Goal: Transaction & Acquisition: Register for event/course

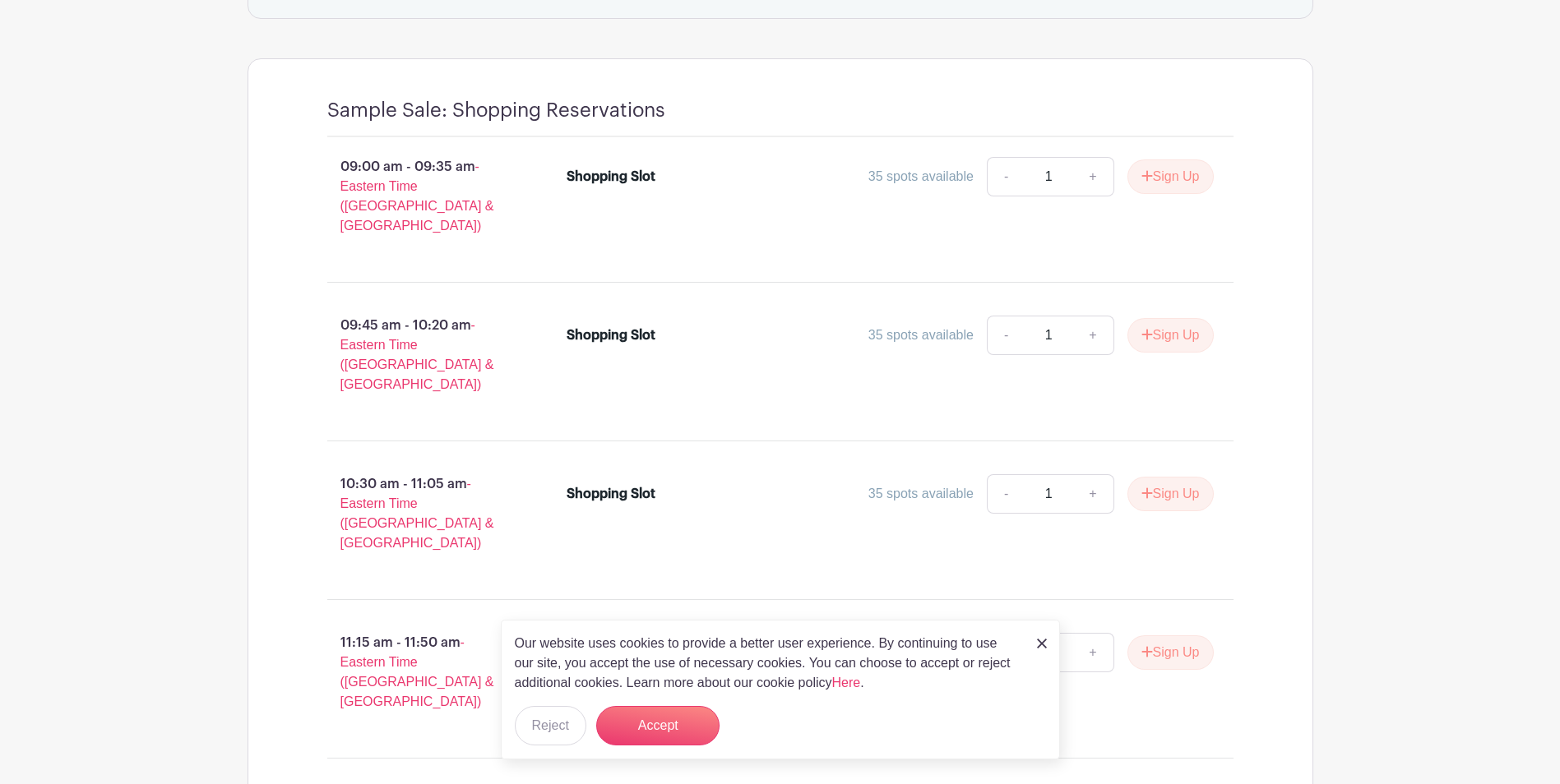
scroll to position [1233, 0]
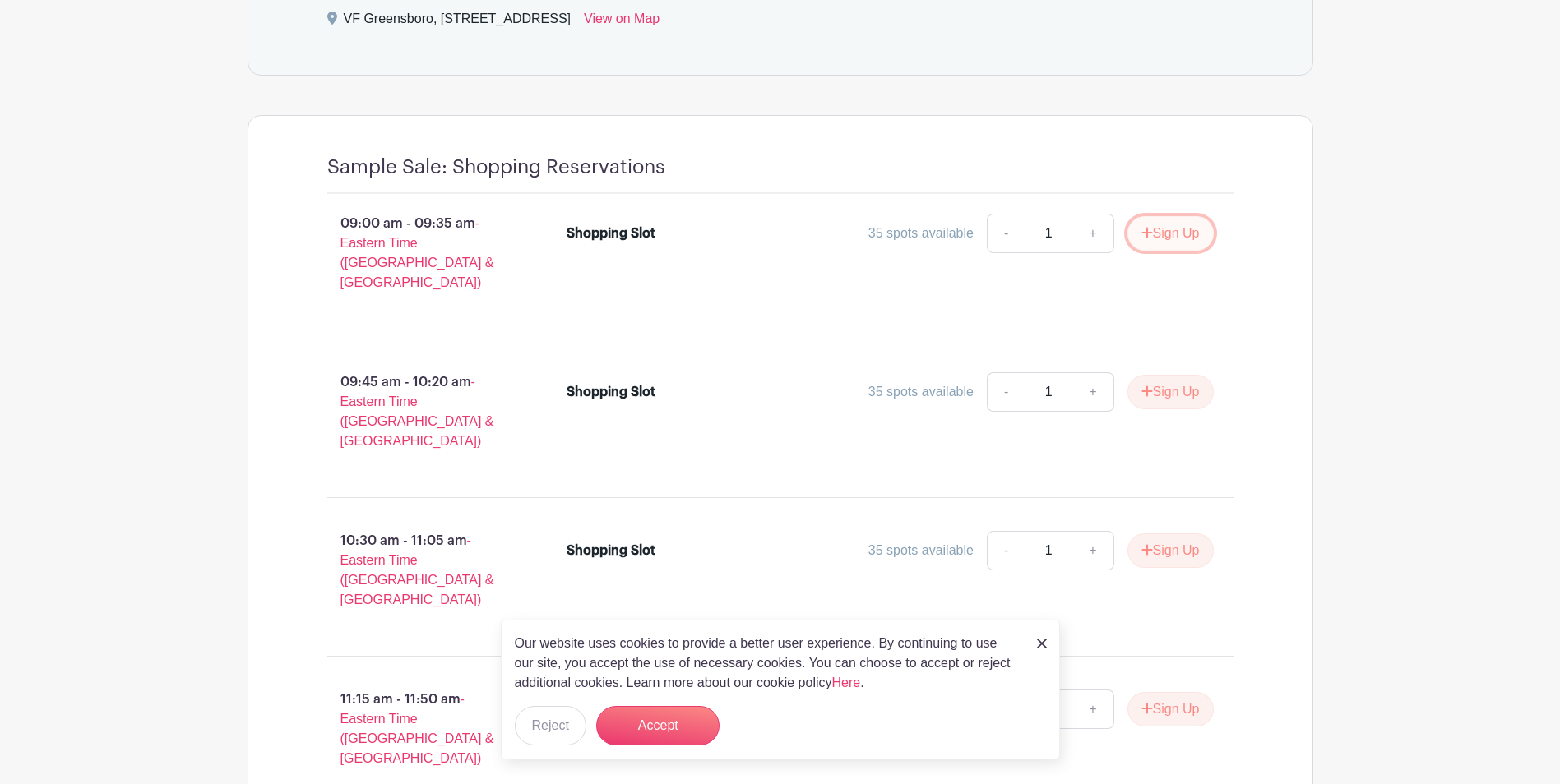
click at [1168, 241] on button "Sign Up" at bounding box center [1170, 233] width 86 height 35
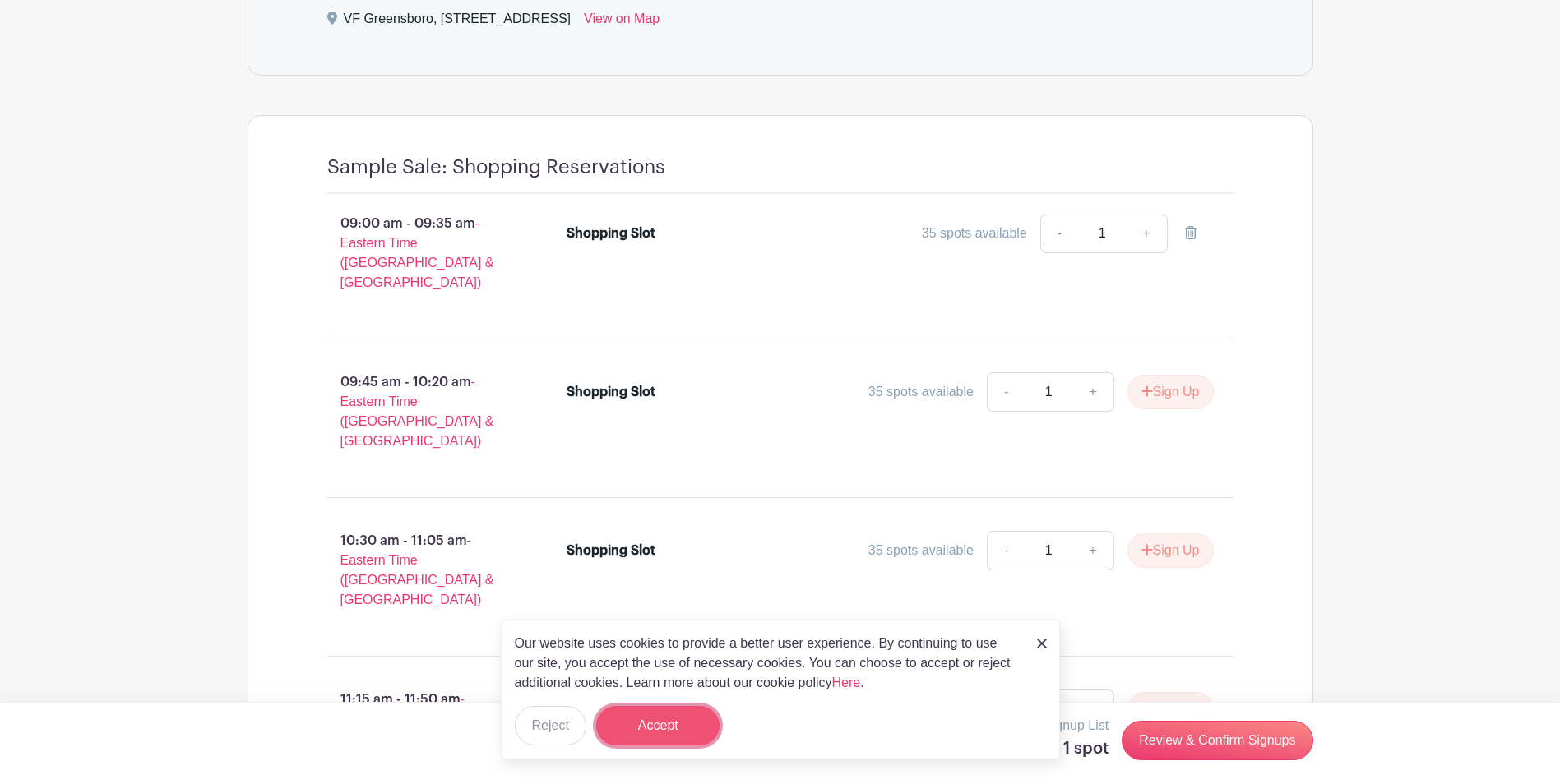
click at [625, 724] on button "Accept" at bounding box center [658, 726] width 123 height 39
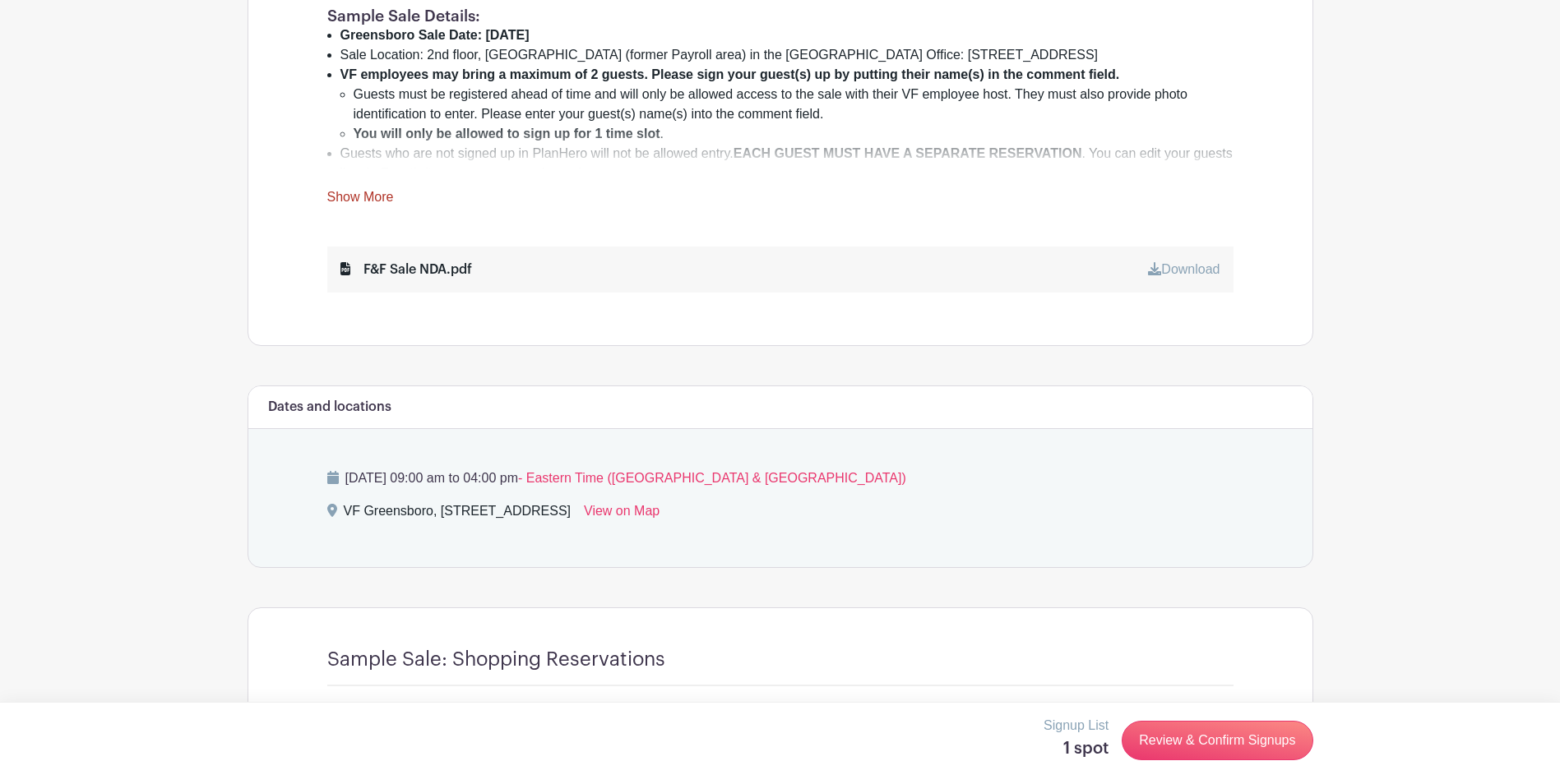
scroll to position [740, 0]
click at [365, 181] on div "You and a limited number of your friends and family are invited to a sample sal…" at bounding box center [780, 67] width 907 height 279
click at [364, 193] on link "Show More" at bounding box center [360, 201] width 66 height 21
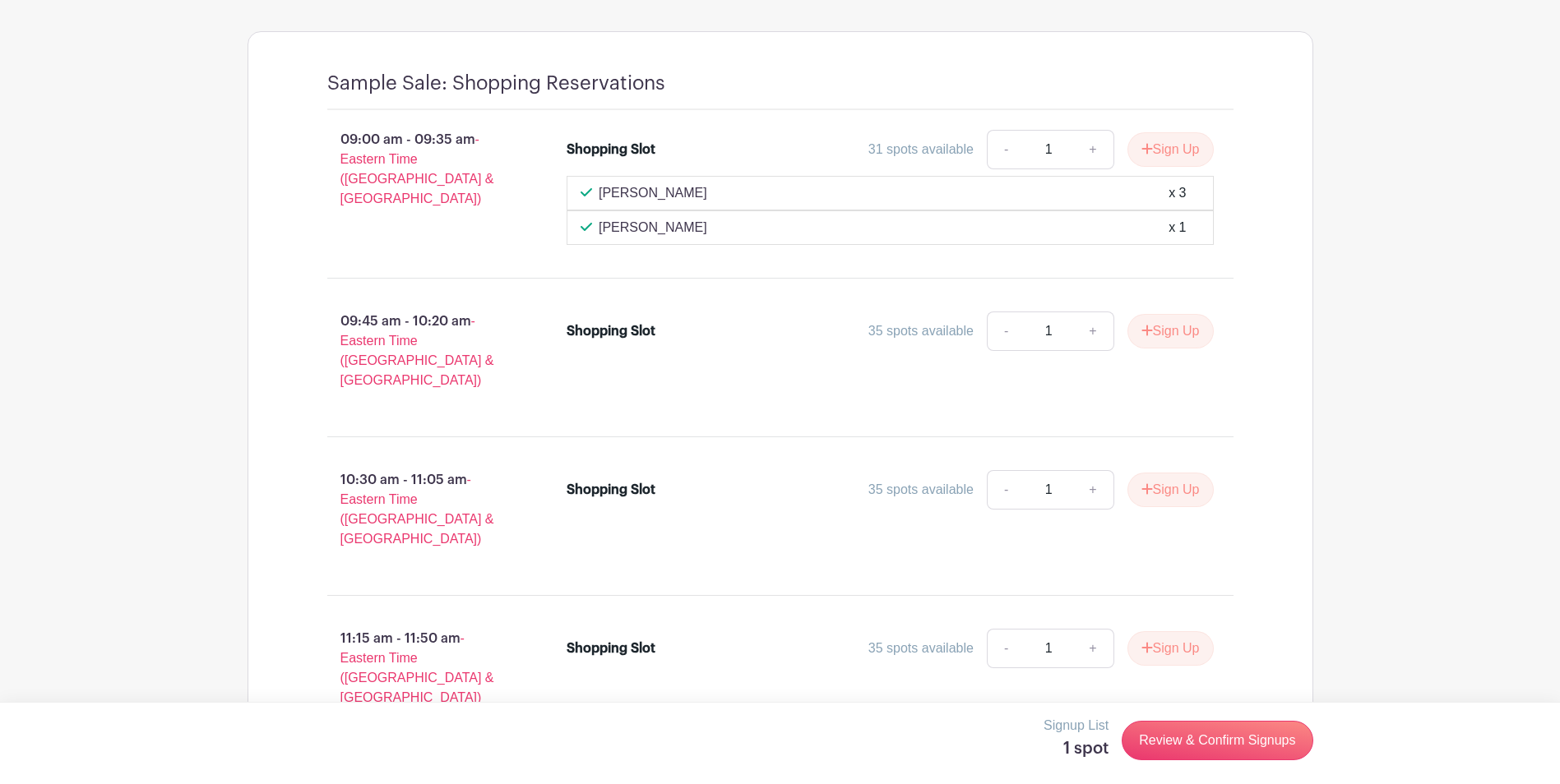
scroll to position [2056, 0]
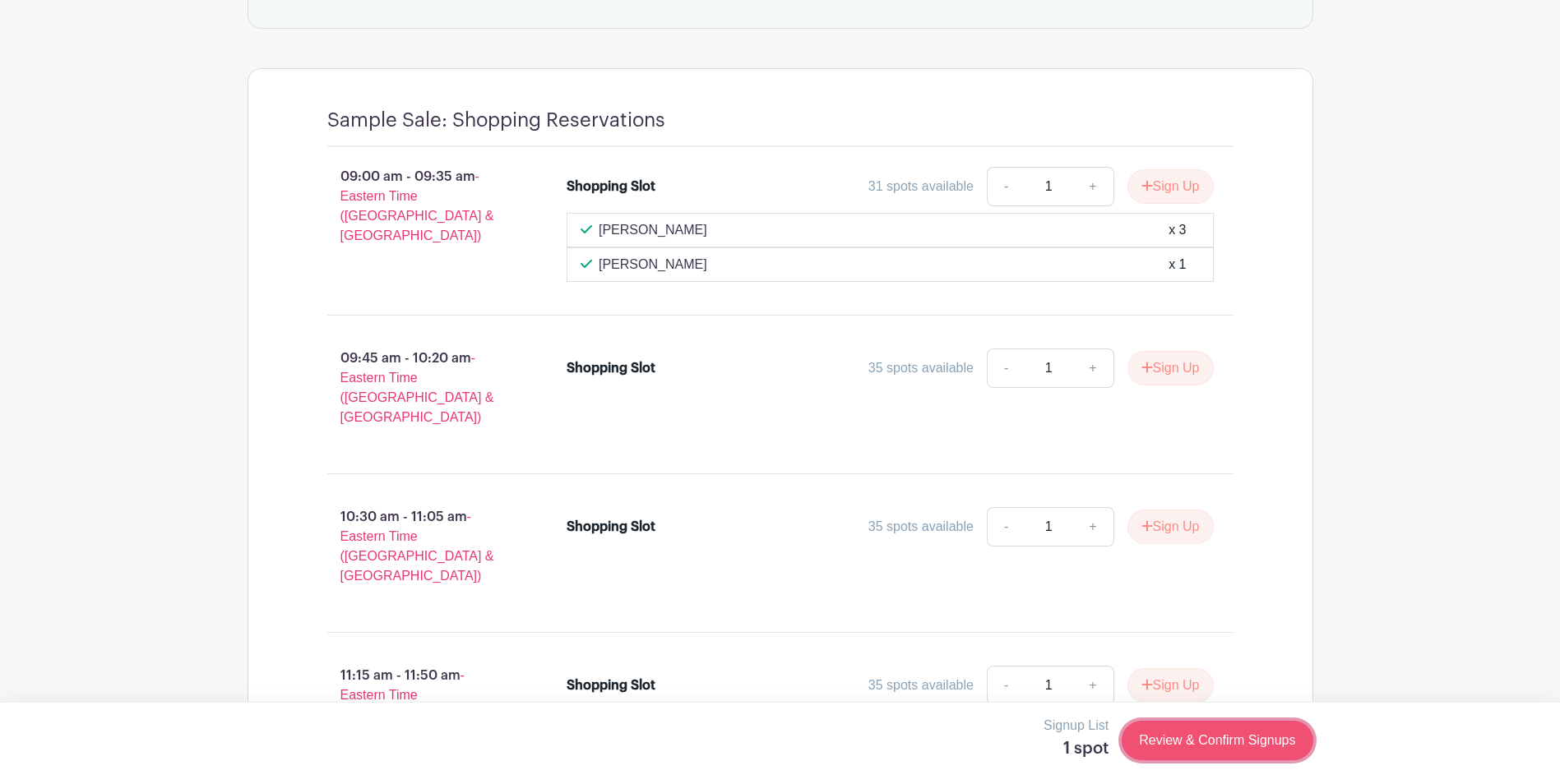
click at [1200, 738] on link "Review & Confirm Signups" at bounding box center [1217, 741] width 191 height 39
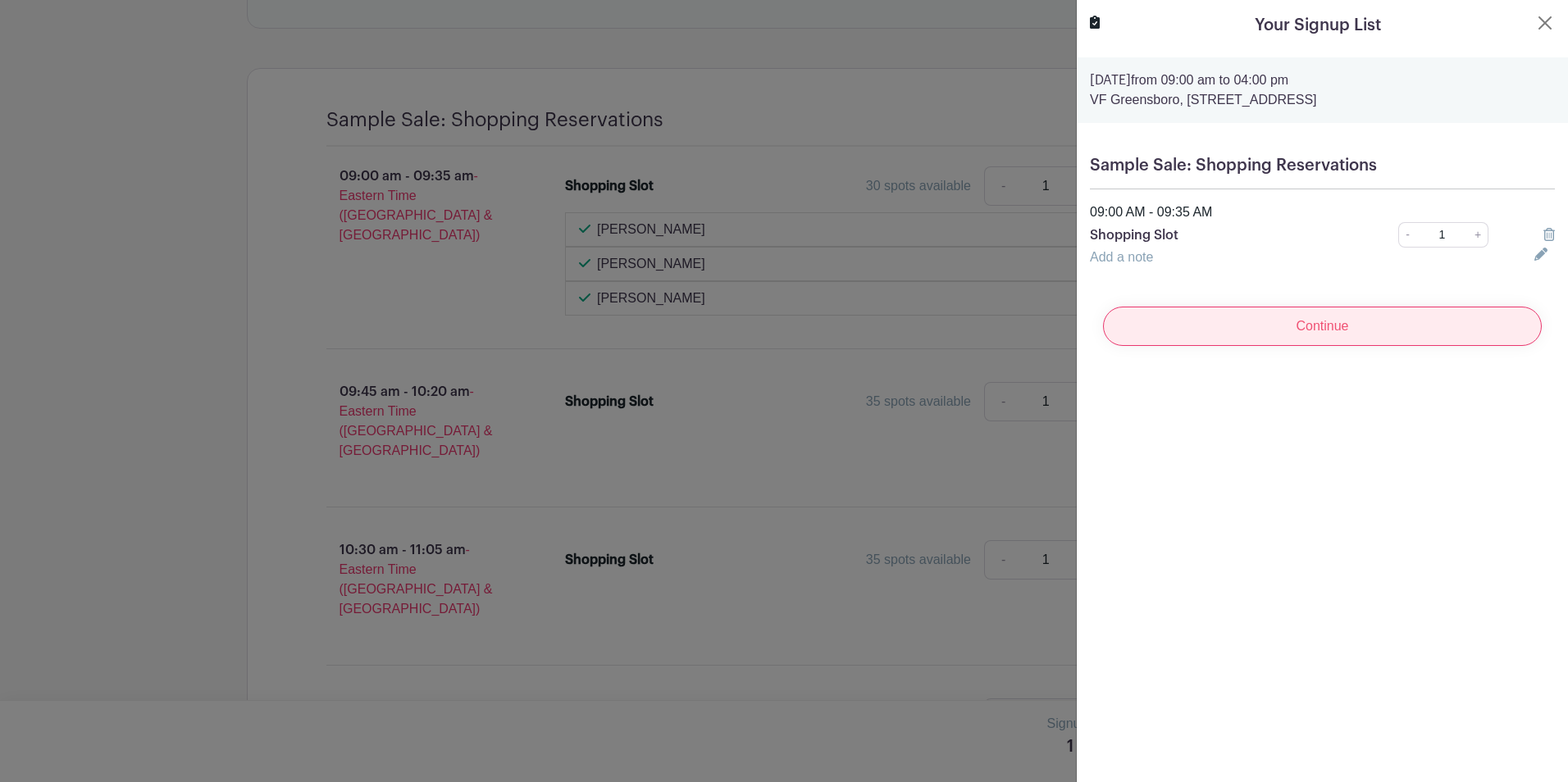
click at [1268, 328] on input "Continue" at bounding box center [1323, 326] width 439 height 39
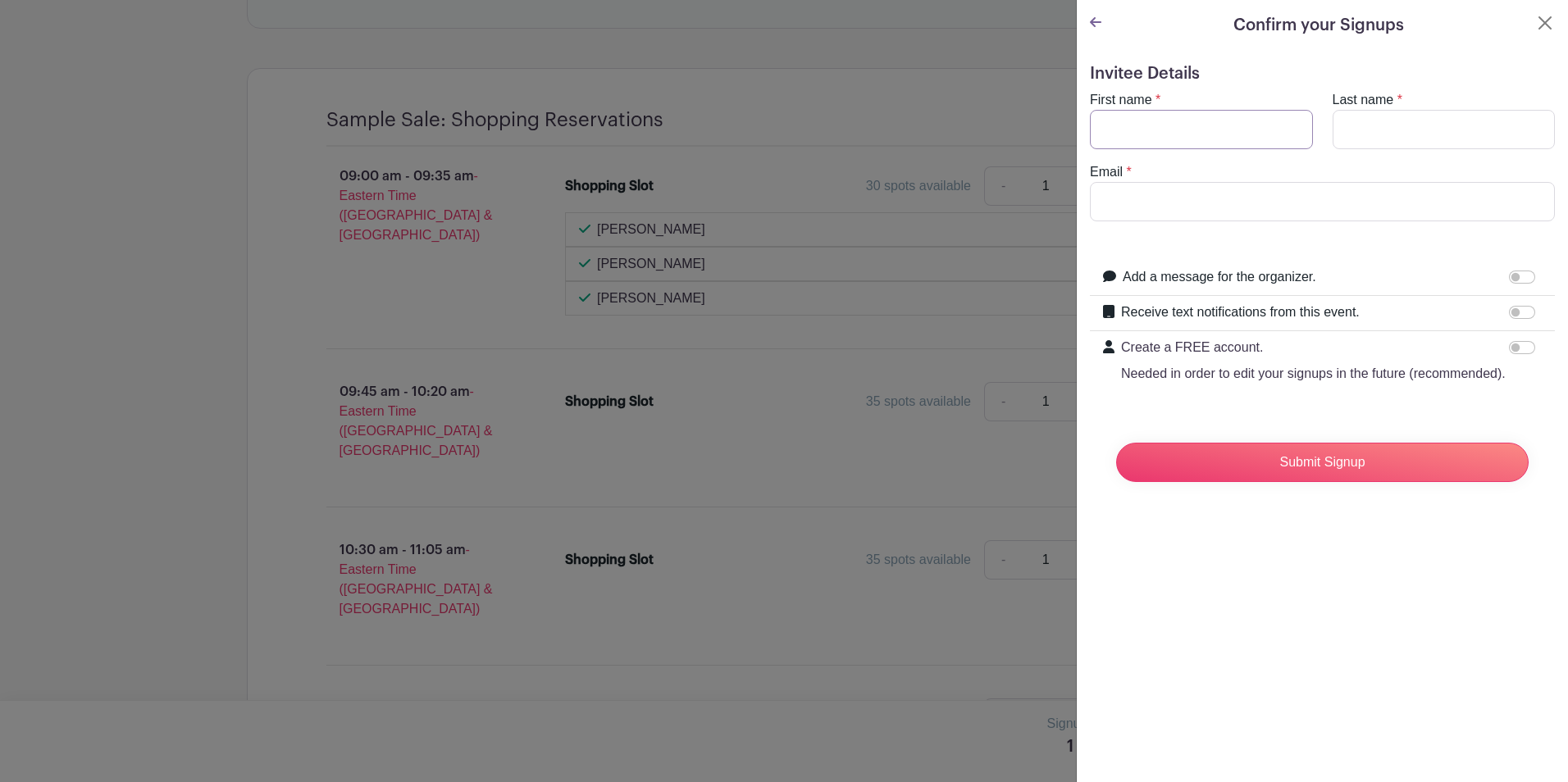
click at [1145, 146] on input "First name" at bounding box center [1201, 130] width 223 height 39
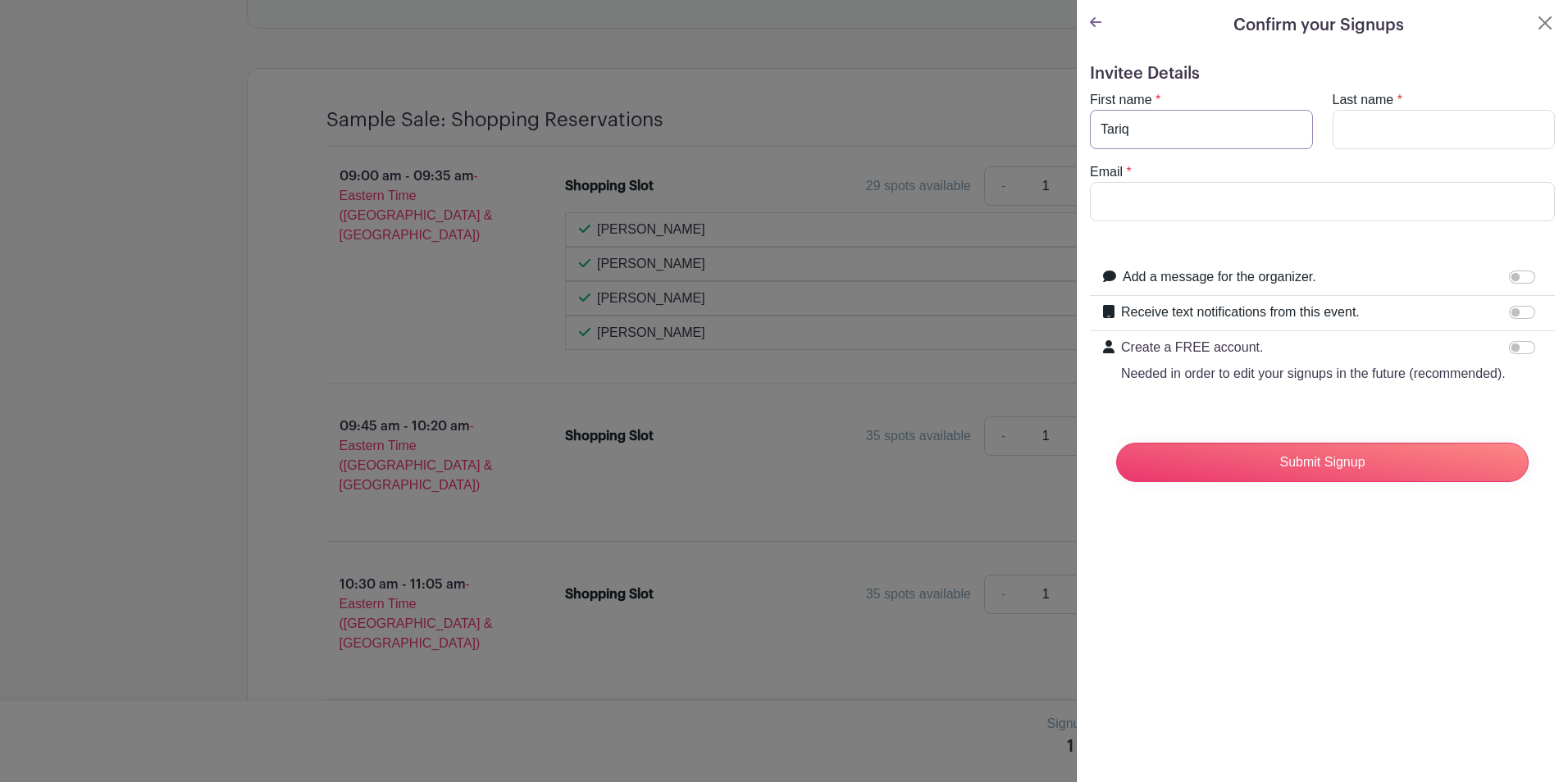
type input "Tariq"
drag, startPoint x: 1418, startPoint y: 130, endPoint x: 1418, endPoint y: 142, distance: 12.0
click at [1418, 130] on input "Last name" at bounding box center [1444, 130] width 223 height 39
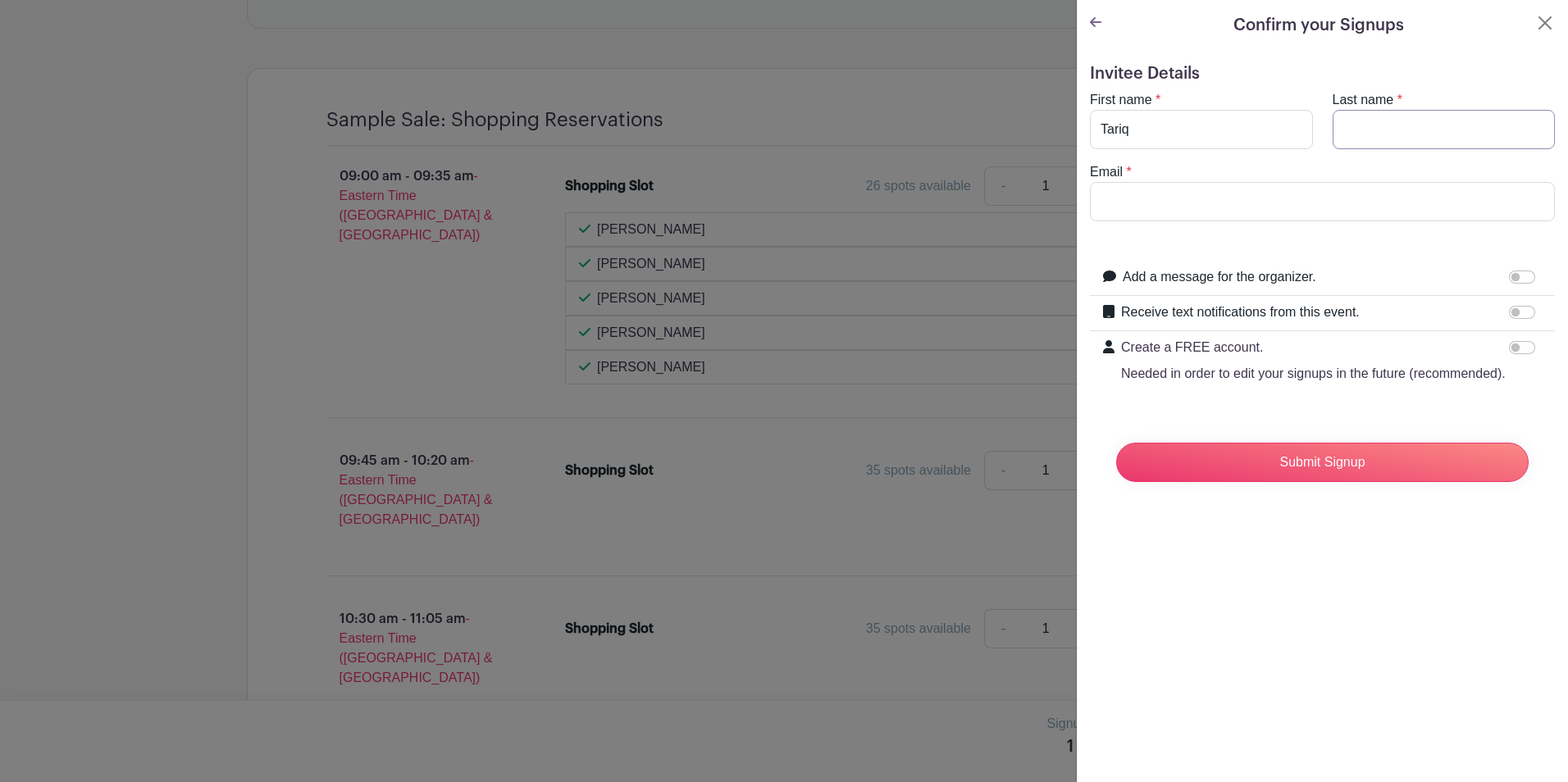
type input "Mohamedzein"
type input "[EMAIL_ADDRESS][DOMAIN_NAME]"
click at [1509, 277] on input "Add a message for the organizer." at bounding box center [1522, 277] width 26 height 13
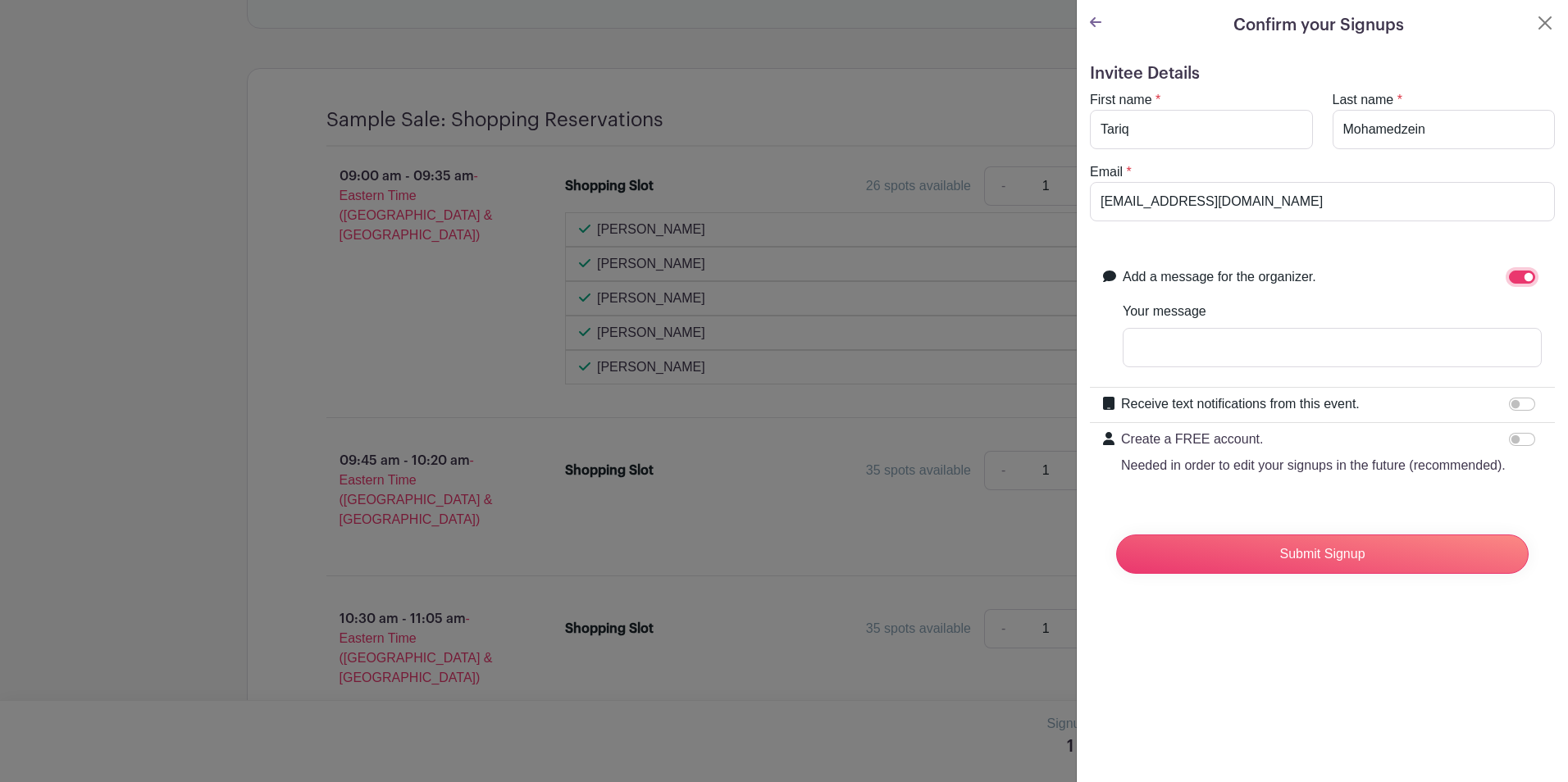
click at [1509, 281] on input "Add a message for the organizer." at bounding box center [1522, 277] width 26 height 13
checkbox input "false"
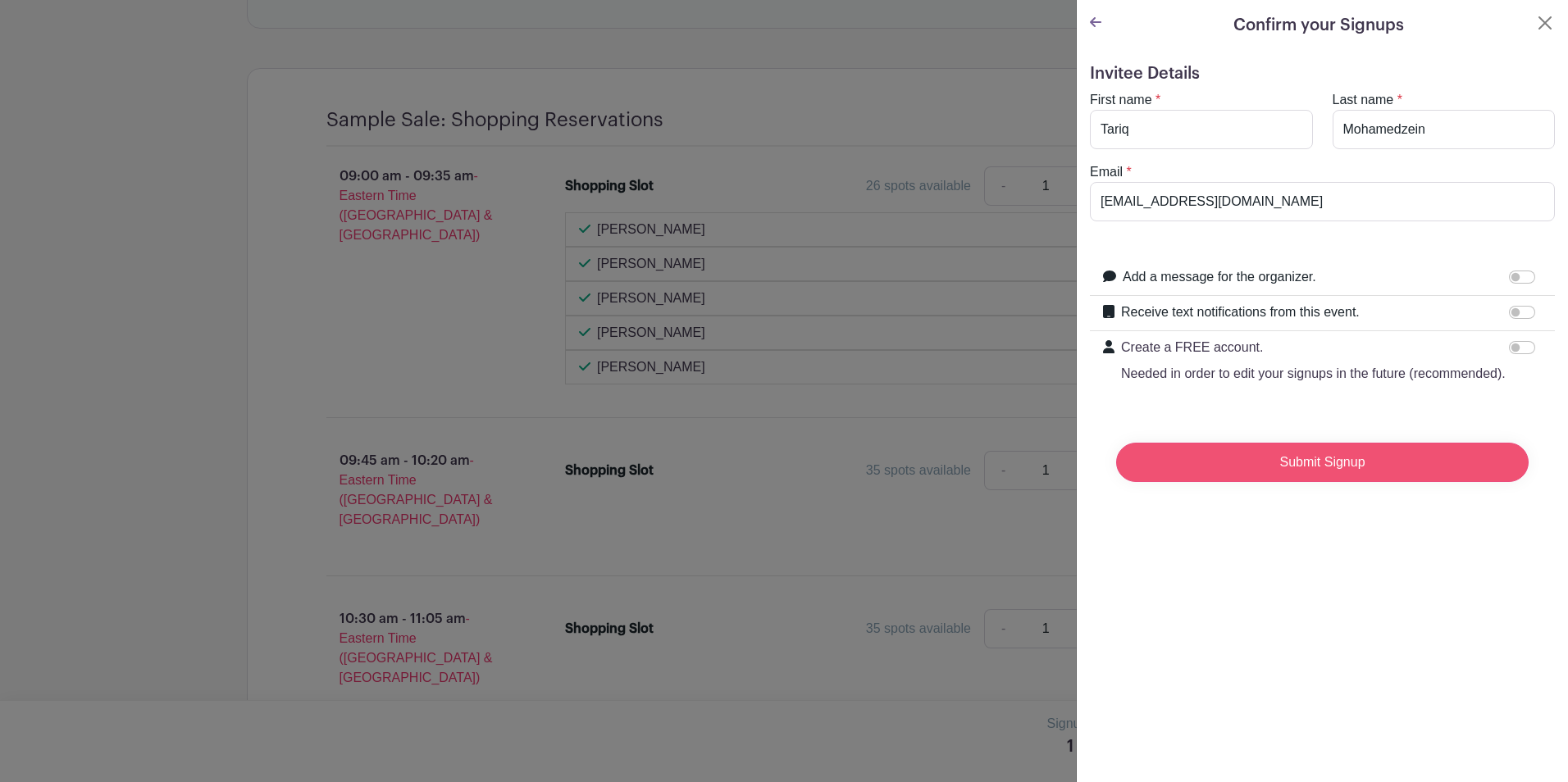
click at [1323, 482] on input "Submit Signup" at bounding box center [1323, 462] width 413 height 39
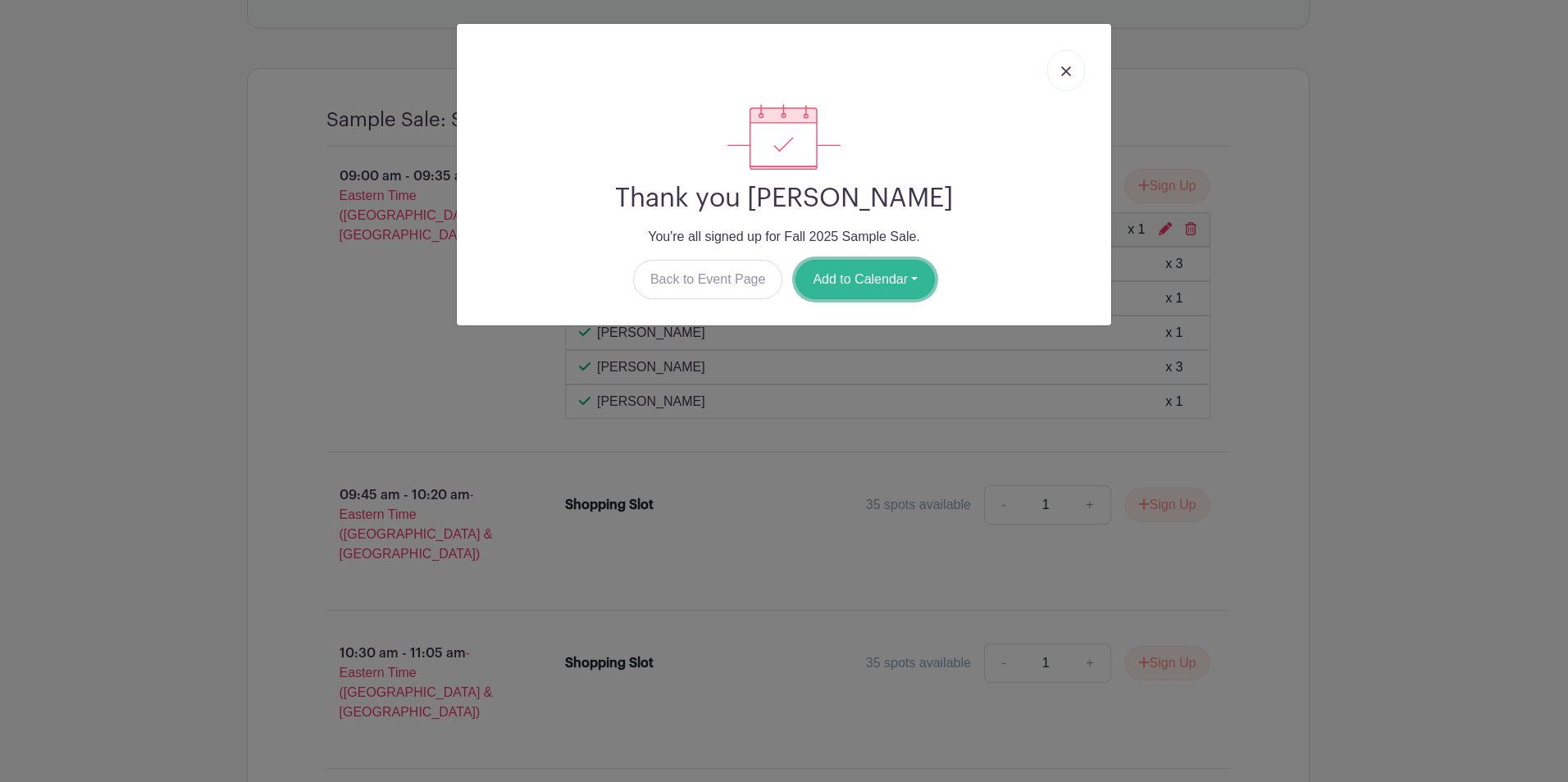
click at [851, 277] on button "Add to Calendar" at bounding box center [866, 280] width 140 height 39
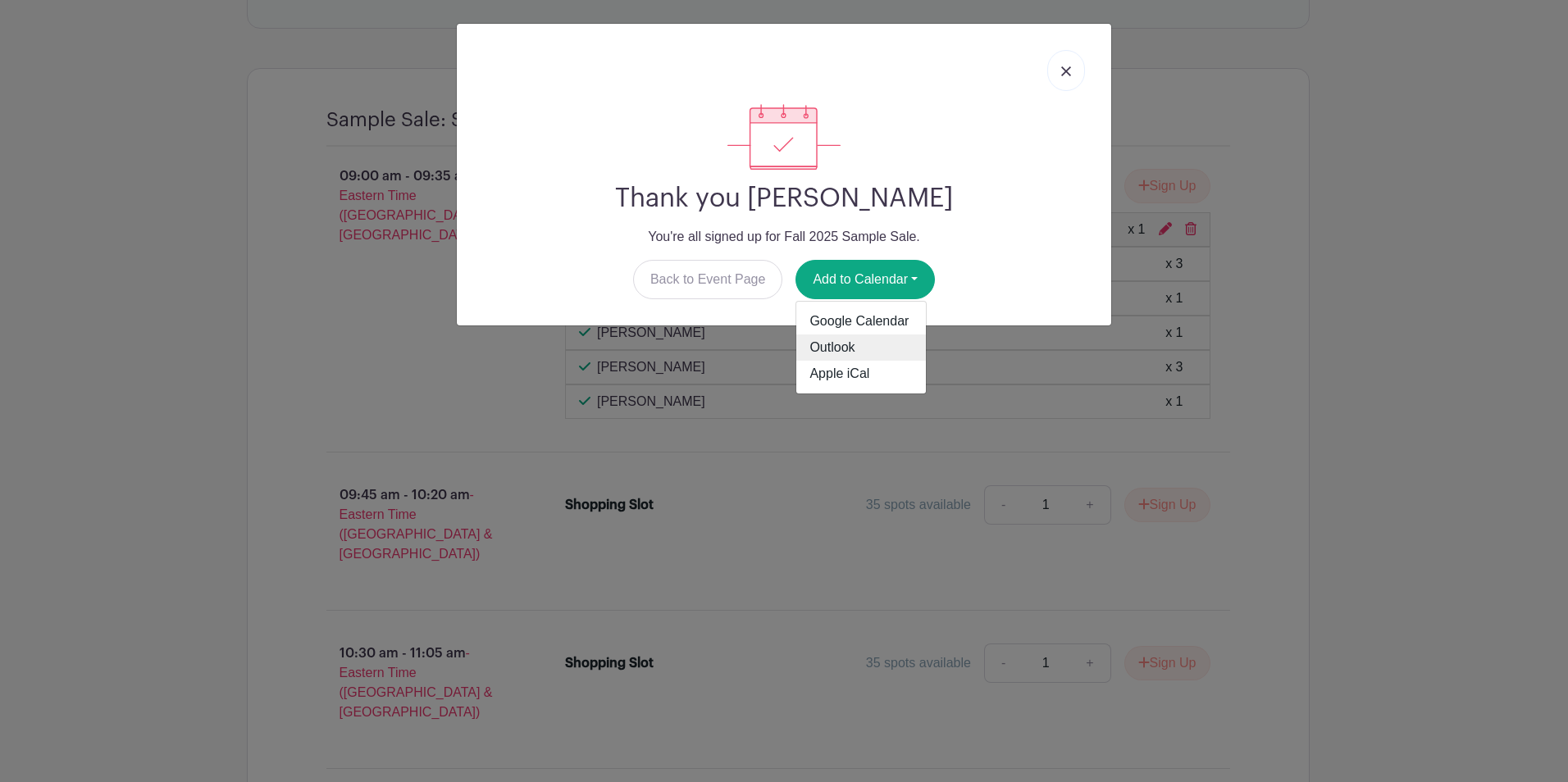
click at [834, 351] on link "Outlook" at bounding box center [860, 348] width 130 height 26
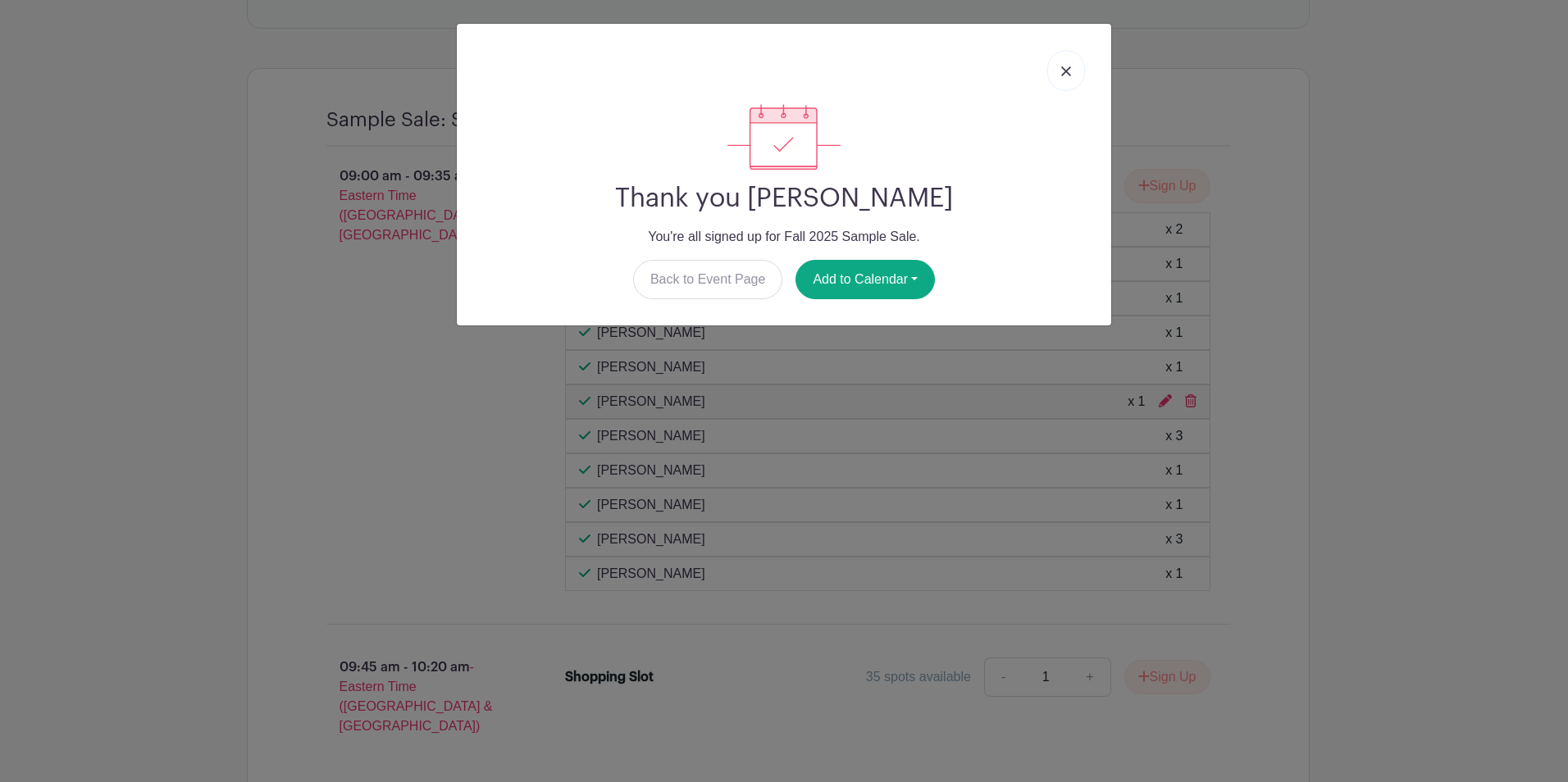
click at [1071, 64] on link at bounding box center [1066, 71] width 37 height 41
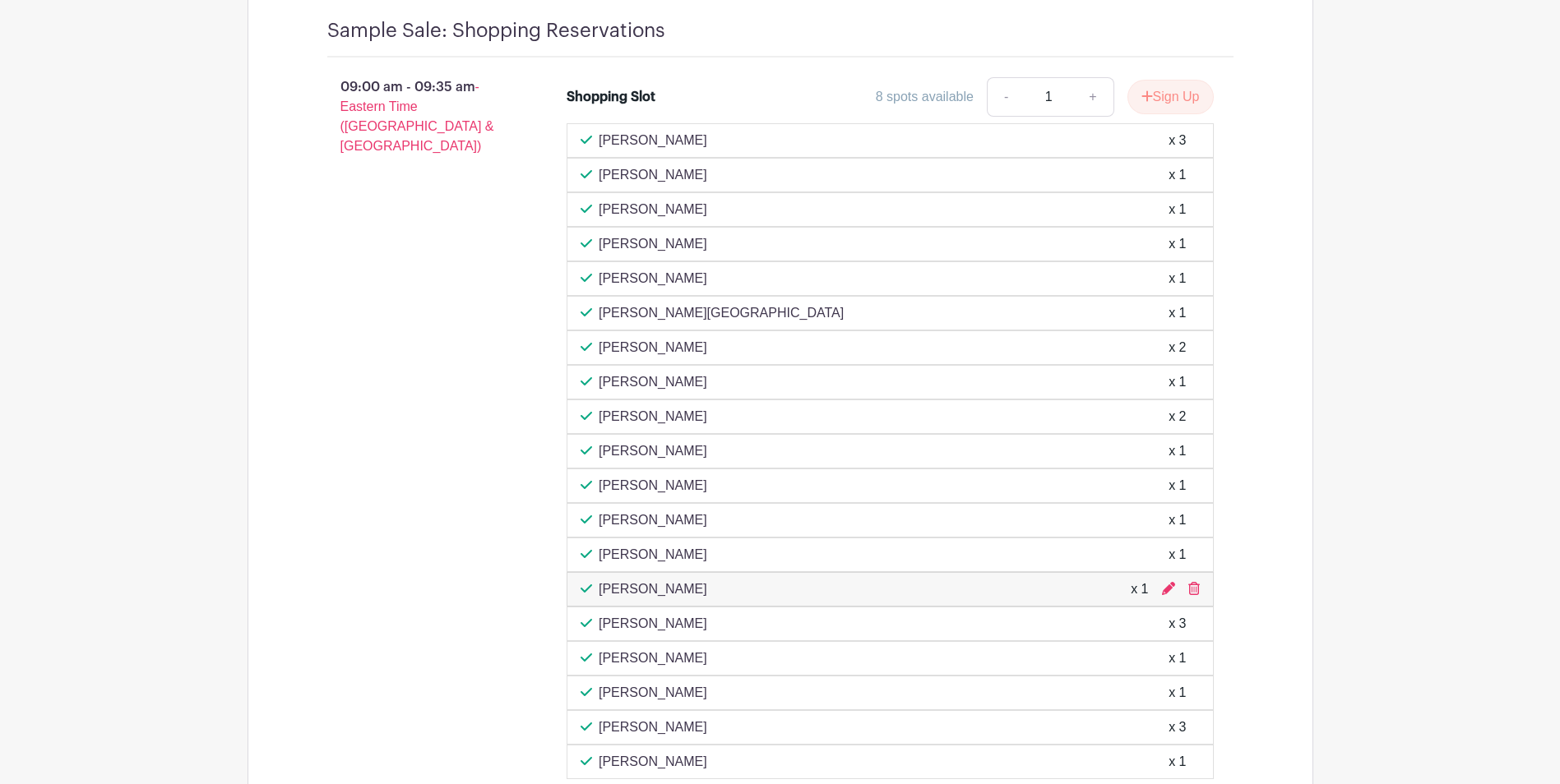
scroll to position [1974, 0]
